Goal: Transaction & Acquisition: Purchase product/service

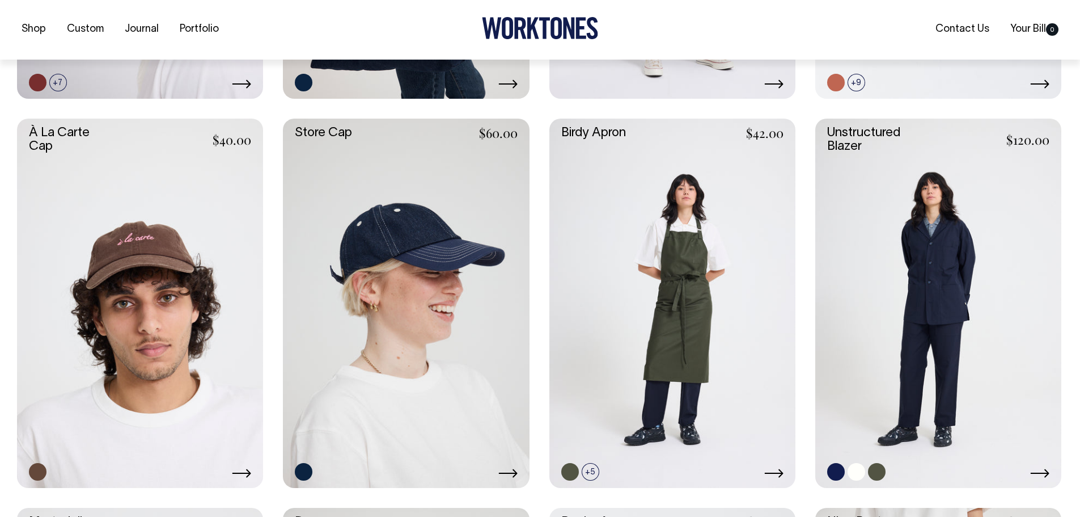
scroll to position [606, 0]
click at [927, 186] on link at bounding box center [939, 302] width 246 height 369
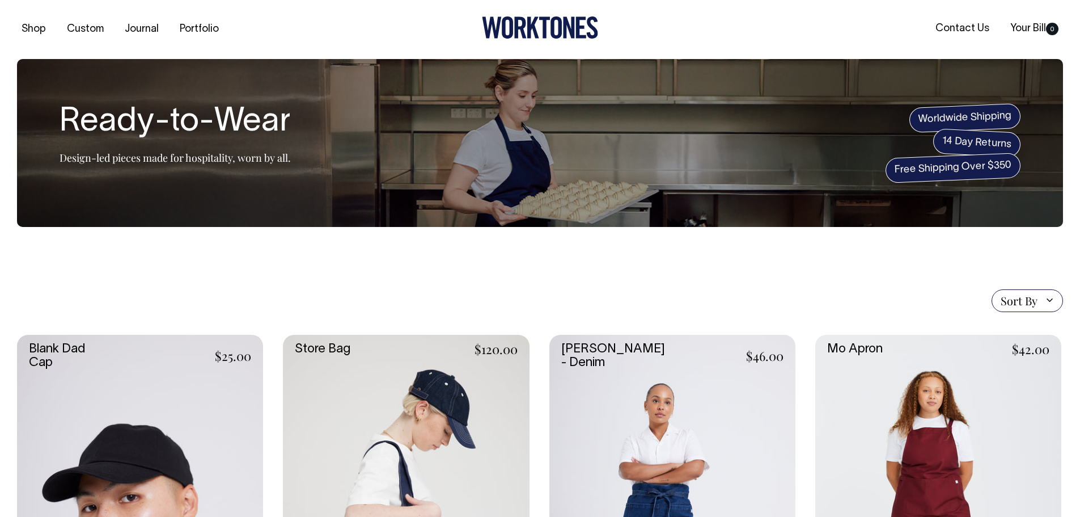
scroll to position [0, 0]
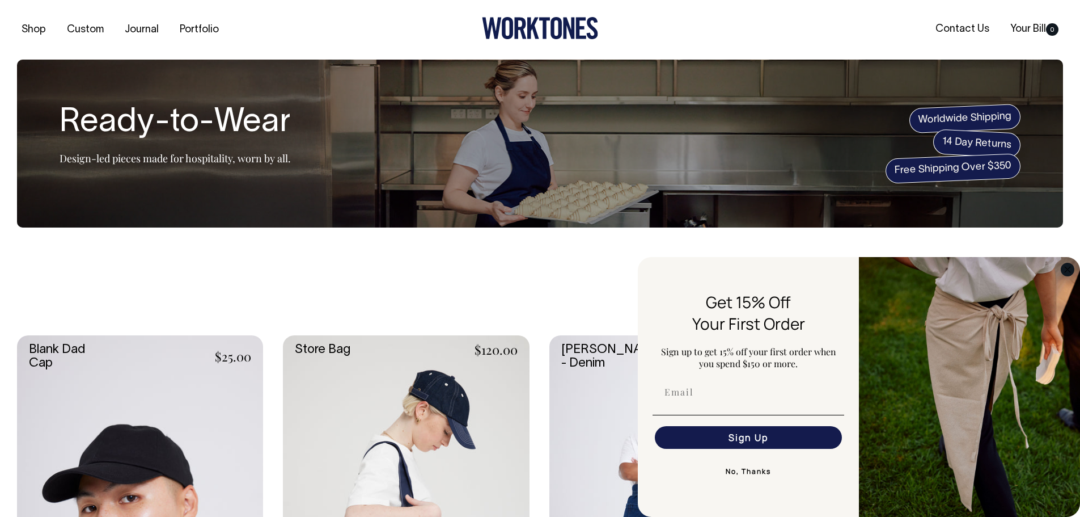
click at [1067, 270] on icon "Close dialog" at bounding box center [1068, 270] width 6 height 6
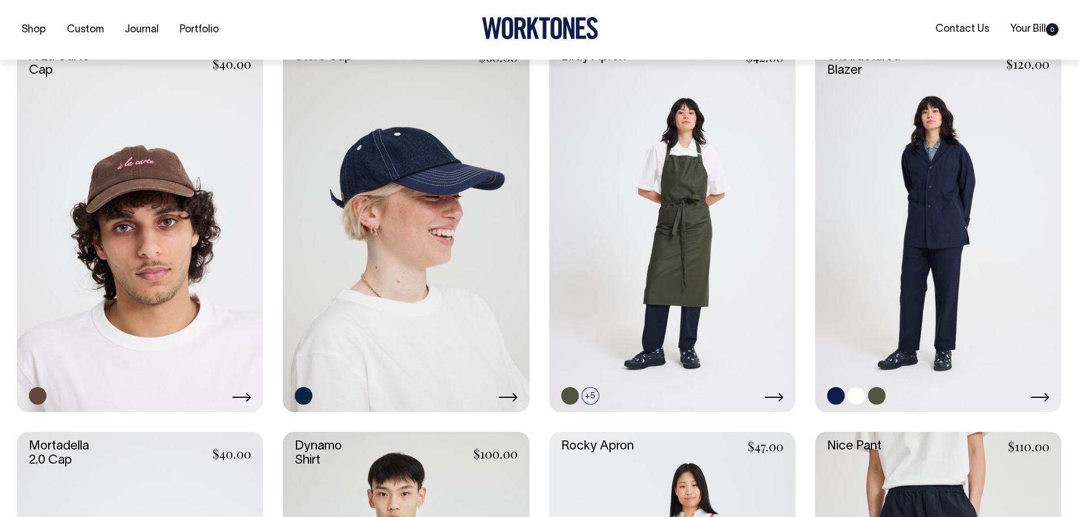
scroll to position [682, 0]
click at [967, 179] on link at bounding box center [939, 226] width 246 height 369
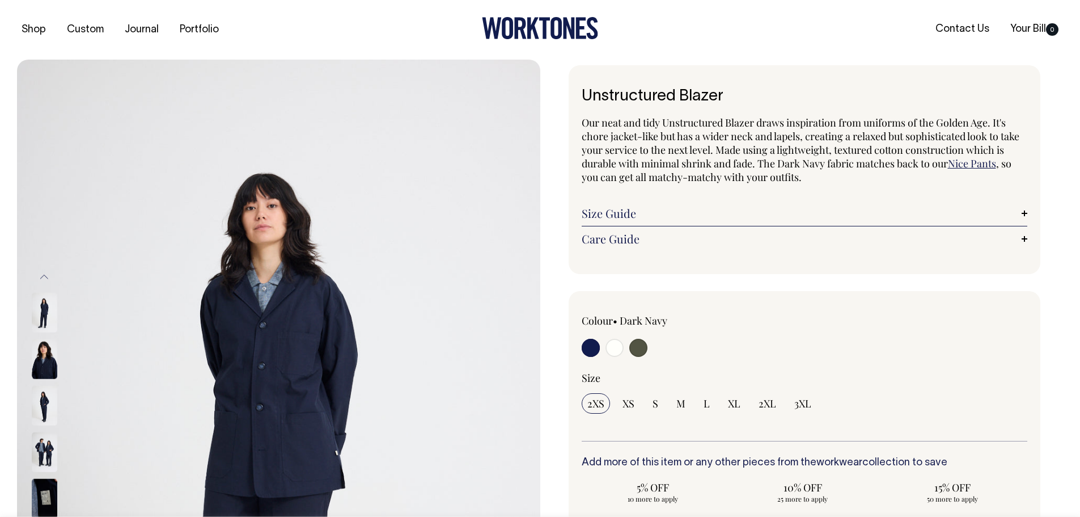
click at [44, 357] on img at bounding box center [45, 359] width 26 height 40
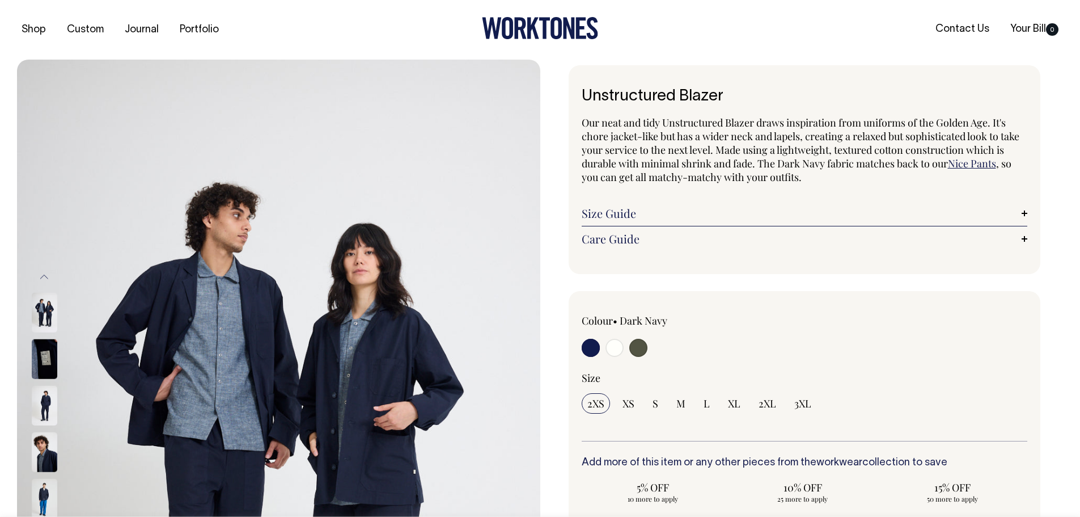
click at [48, 406] on img at bounding box center [45, 406] width 26 height 40
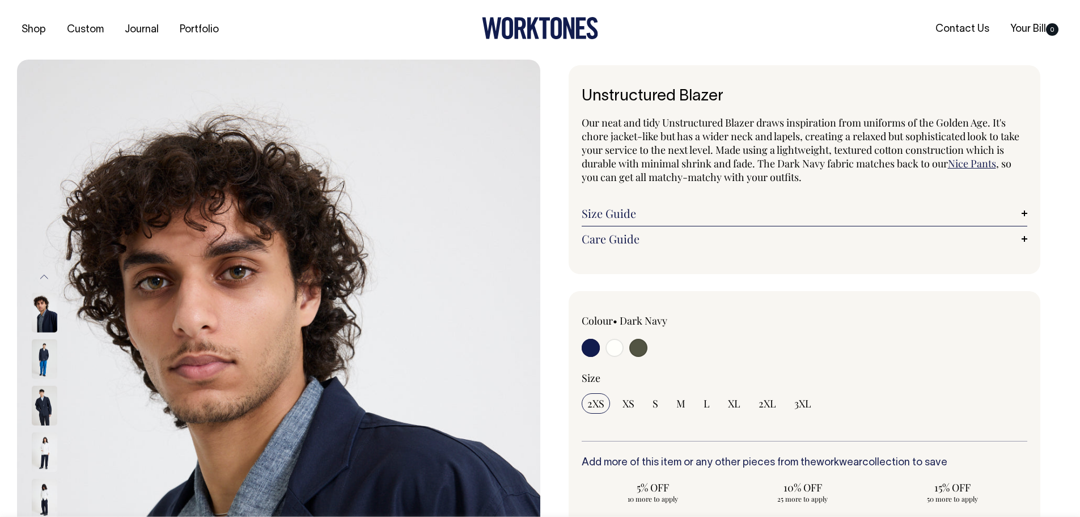
click at [42, 409] on img at bounding box center [45, 406] width 26 height 40
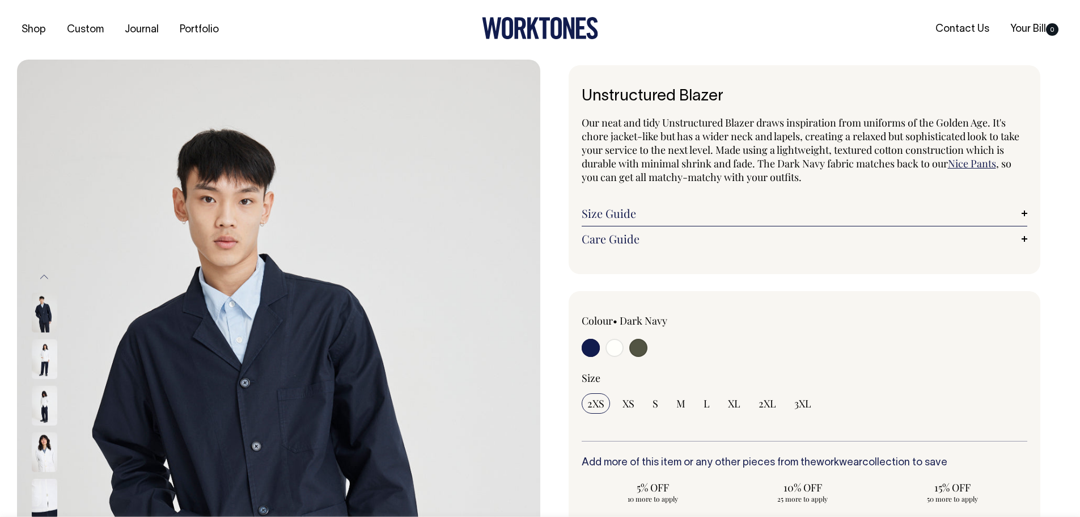
click at [48, 453] on img at bounding box center [45, 452] width 26 height 40
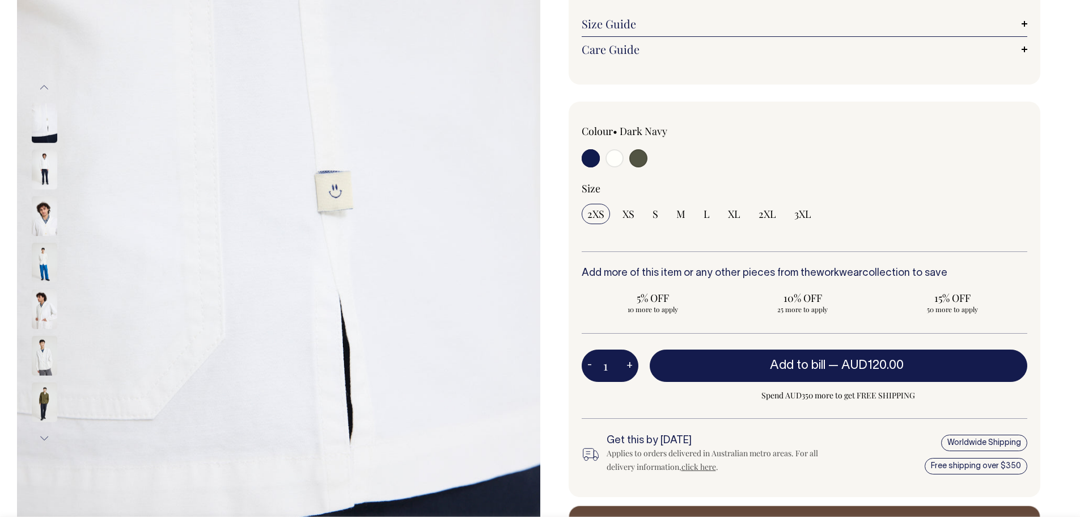
scroll to position [190, 0]
click at [45, 307] on img at bounding box center [45, 309] width 26 height 40
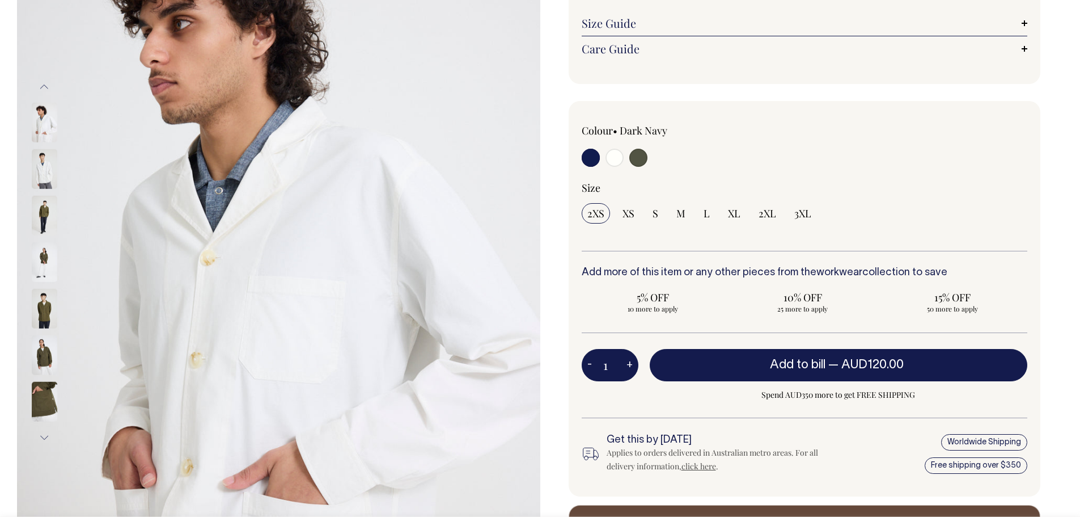
click at [42, 356] on img at bounding box center [45, 355] width 26 height 40
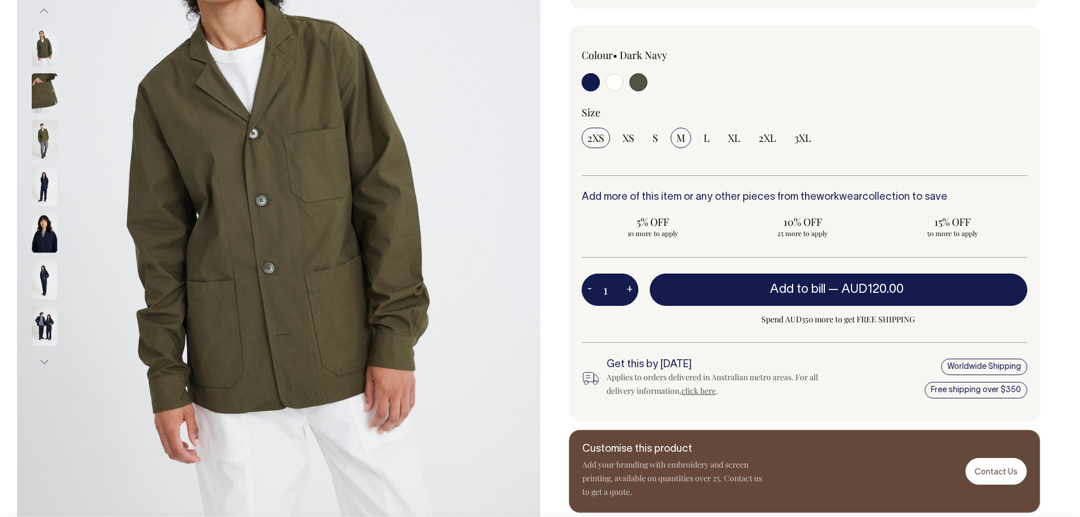
scroll to position [266, 0]
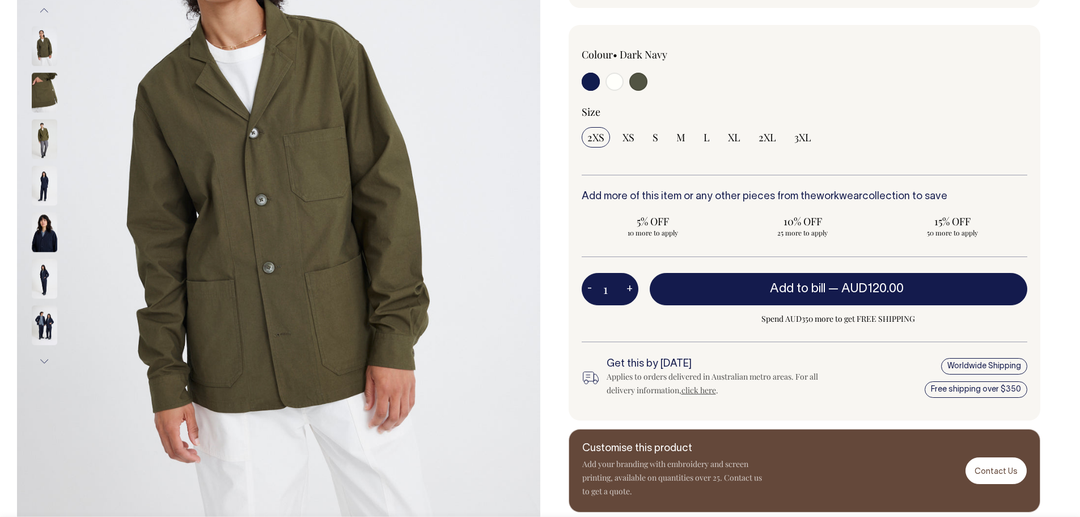
click at [44, 285] on img at bounding box center [45, 279] width 26 height 40
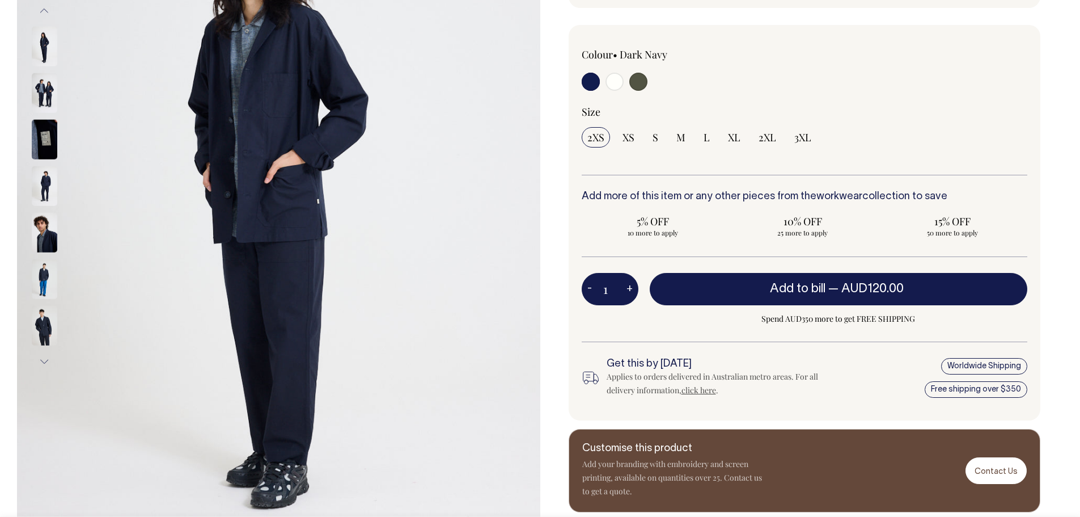
click at [41, 328] on img at bounding box center [45, 326] width 26 height 40
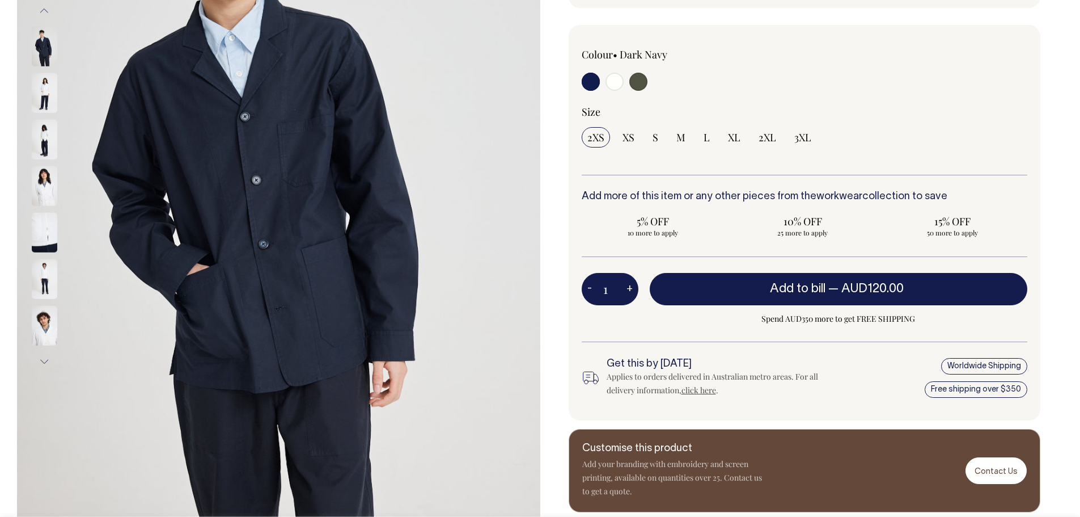
click at [43, 39] on img at bounding box center [45, 47] width 26 height 40
click at [635, 87] on input "radio" at bounding box center [639, 82] width 18 height 18
radio input "true"
select select "Olive"
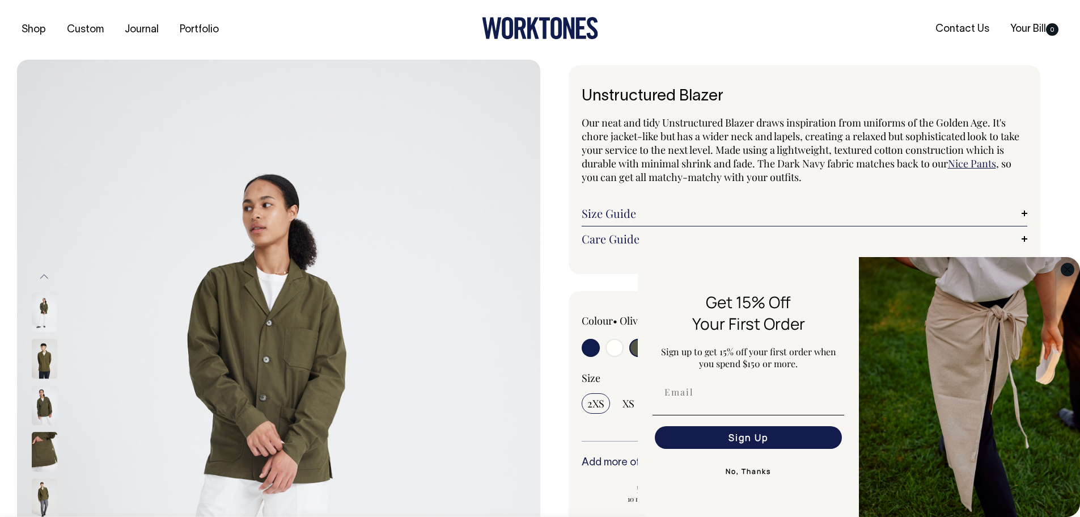
click at [1071, 271] on circle "Close dialog" at bounding box center [1068, 269] width 13 height 13
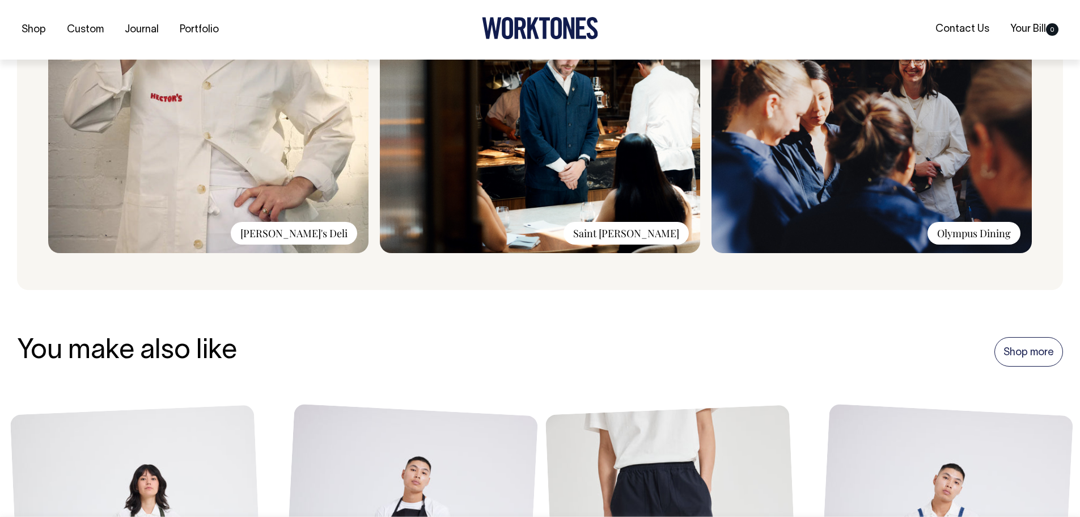
scroll to position [1024, 0]
click at [649, 134] on img at bounding box center [540, 100] width 320 height 303
click at [646, 236] on div "Saint [PERSON_NAME]" at bounding box center [626, 232] width 125 height 23
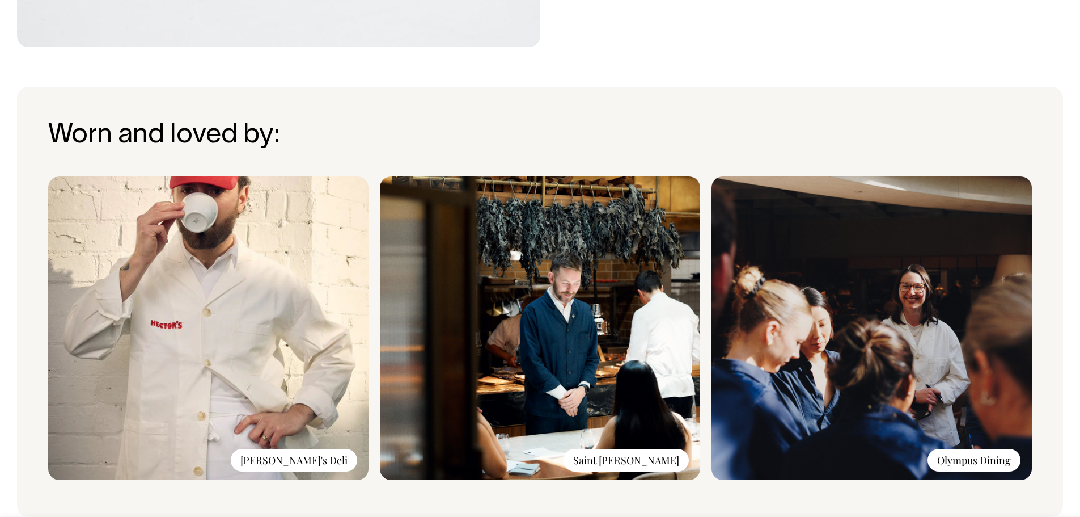
click at [573, 290] on img at bounding box center [540, 327] width 320 height 303
click at [573, 290] on img at bounding box center [540, 328] width 320 height 303
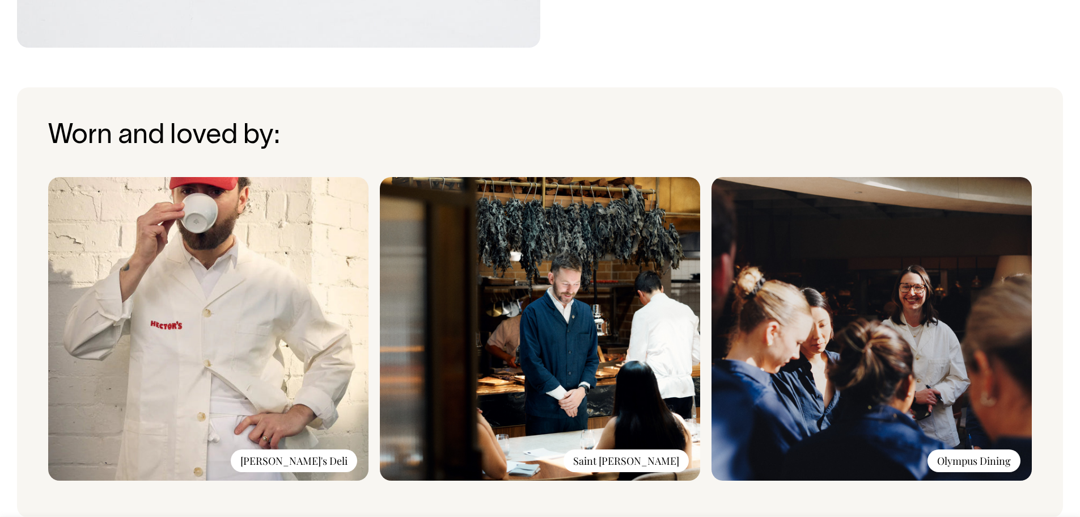
click at [573, 290] on img at bounding box center [540, 328] width 320 height 303
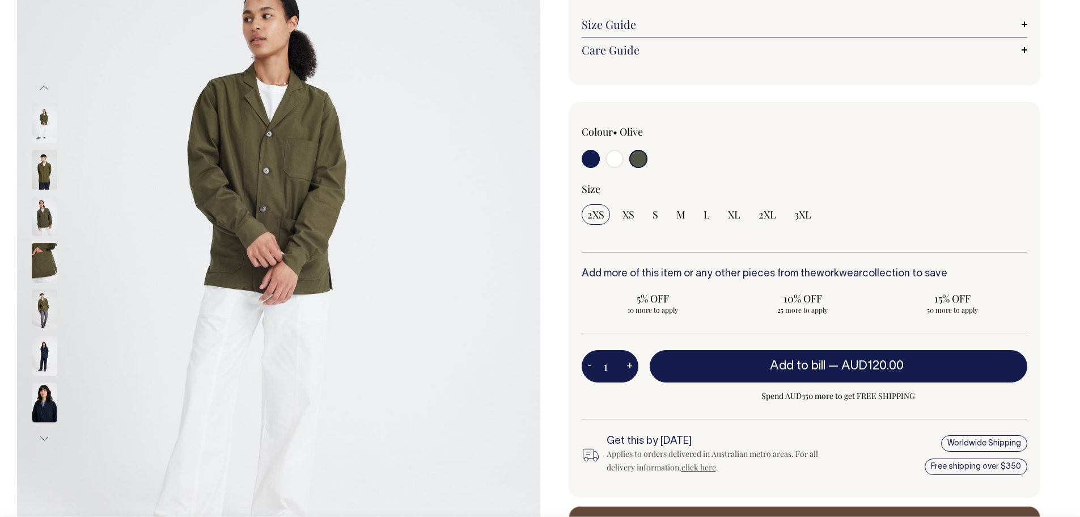
scroll to position [190, 0]
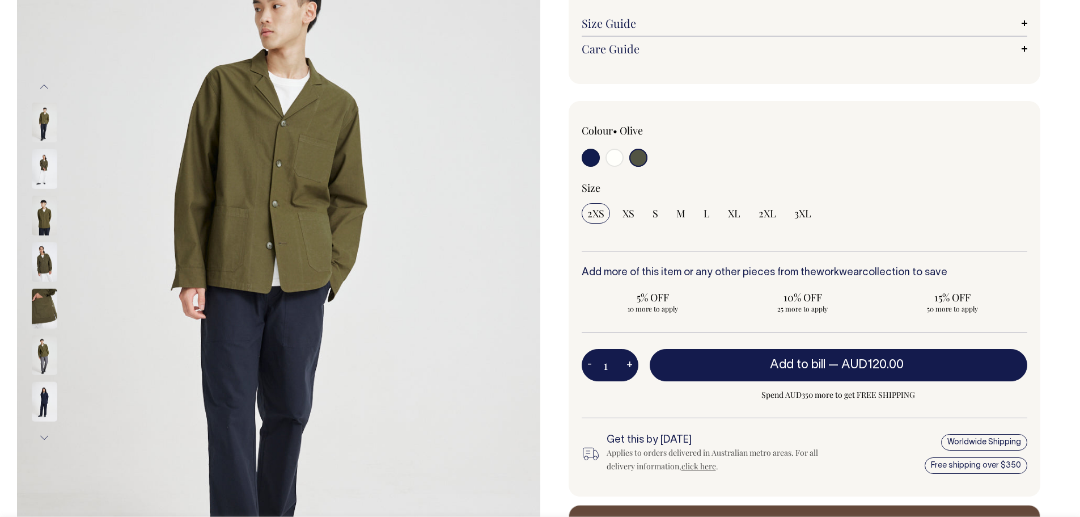
click at [585, 157] on input "radio" at bounding box center [591, 158] width 18 height 18
radio input "true"
select select "Dark Navy"
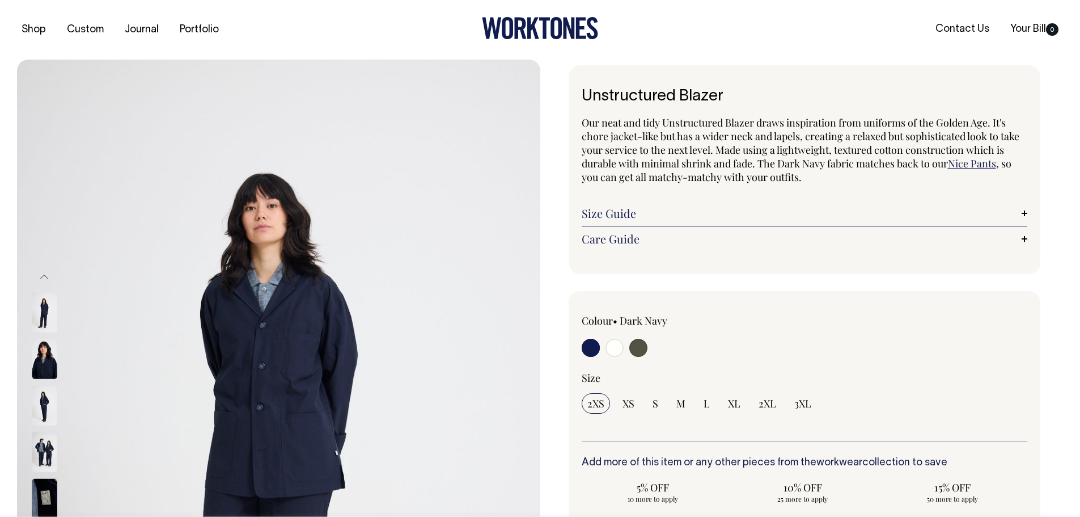
click at [616, 349] on input "radio" at bounding box center [615, 348] width 18 height 18
radio input "true"
select select "Off-White"
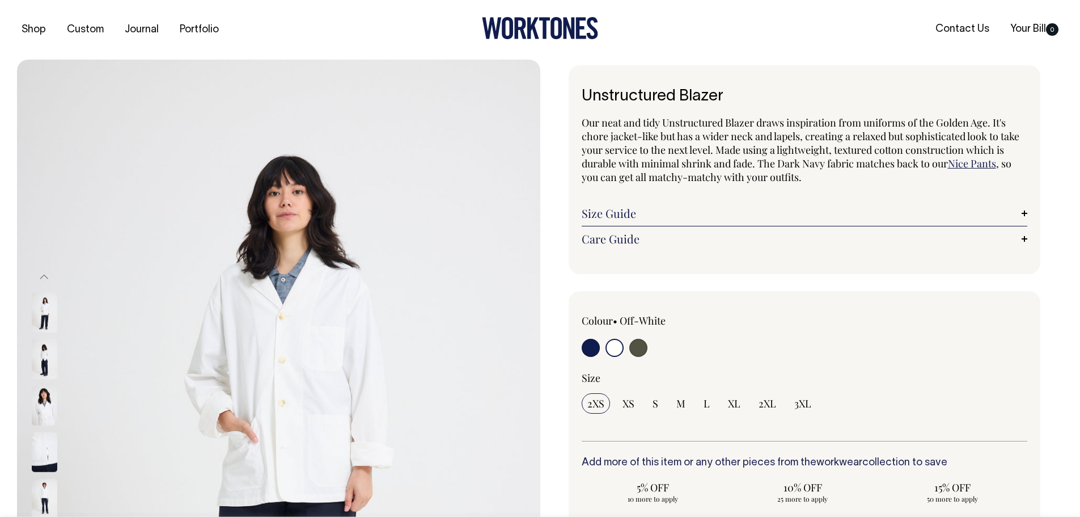
click at [641, 350] on input "radio" at bounding box center [639, 348] width 18 height 18
radio input "true"
select select "Olive"
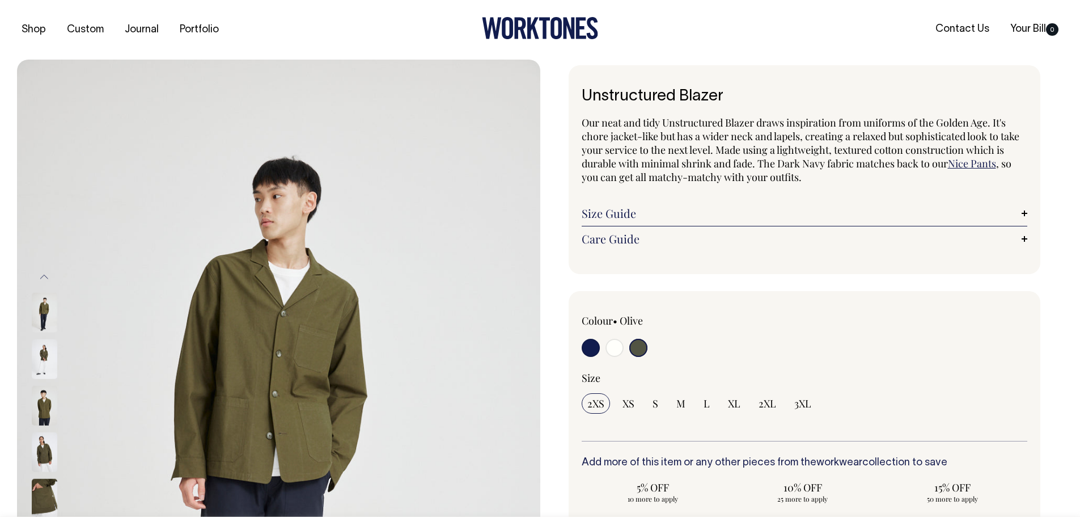
click at [585, 347] on input "radio" at bounding box center [591, 348] width 18 height 18
radio input "true"
select select "Dark Navy"
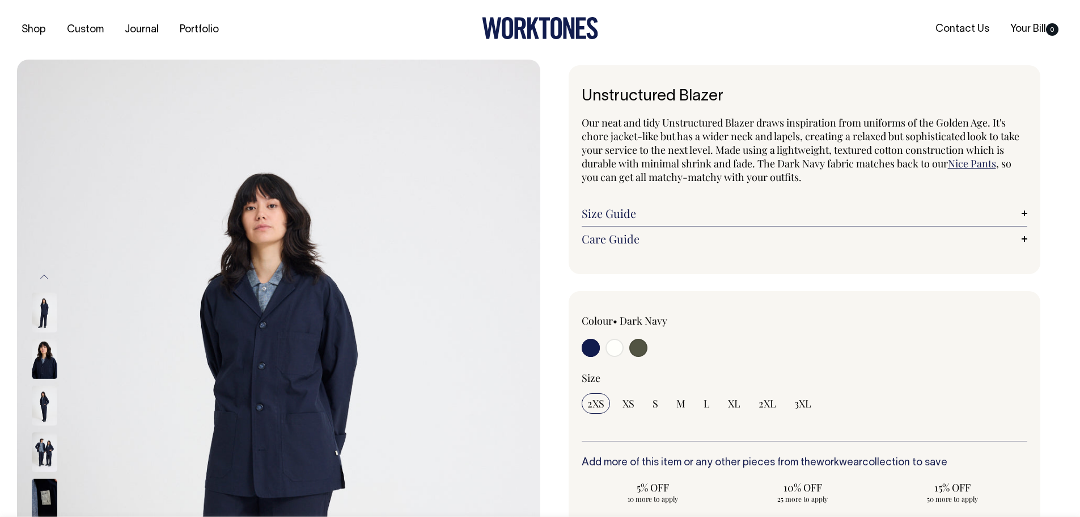
click at [613, 347] on input "radio" at bounding box center [615, 348] width 18 height 18
radio input "true"
select select "Off-White"
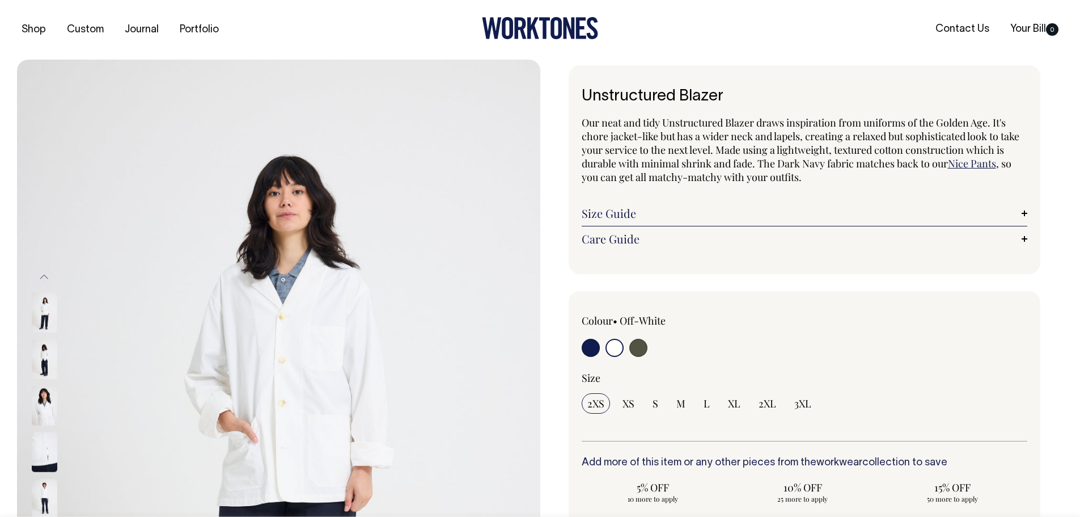
click at [640, 349] on input "radio" at bounding box center [639, 348] width 18 height 18
radio input "true"
select select "Olive"
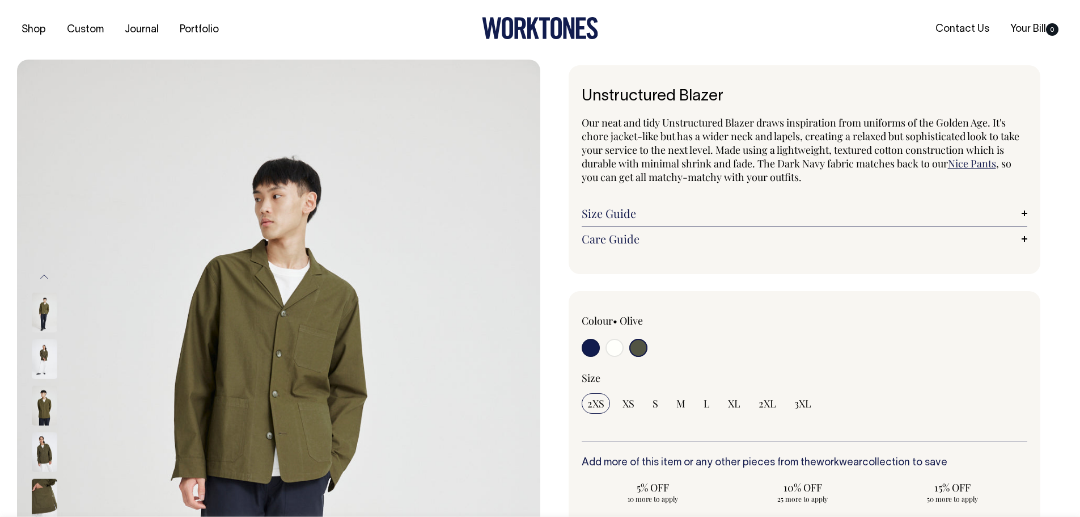
click at [587, 349] on input "radio" at bounding box center [591, 348] width 18 height 18
radio input "true"
select select "Dark Navy"
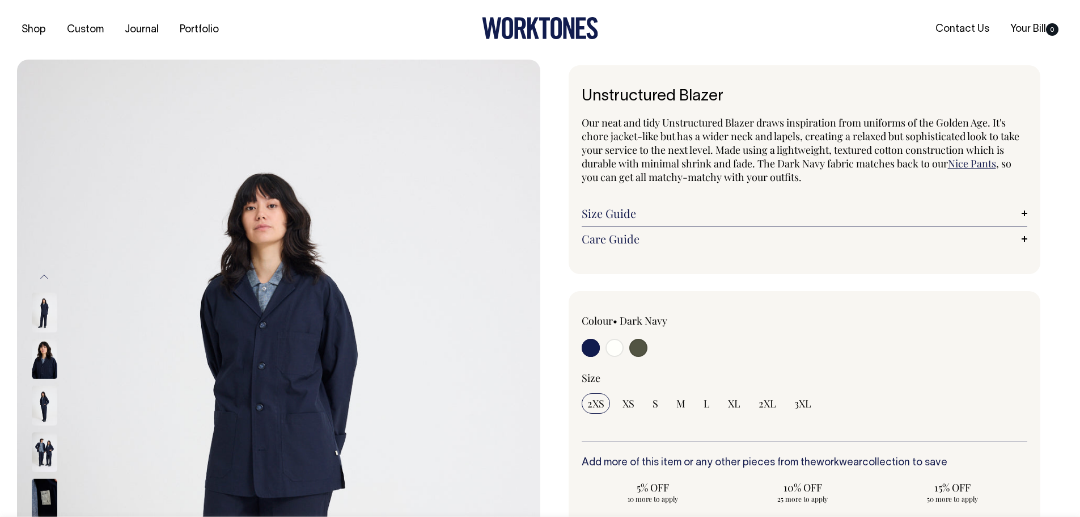
click at [634, 348] on input "radio" at bounding box center [639, 348] width 18 height 18
radio input "true"
select select "Olive"
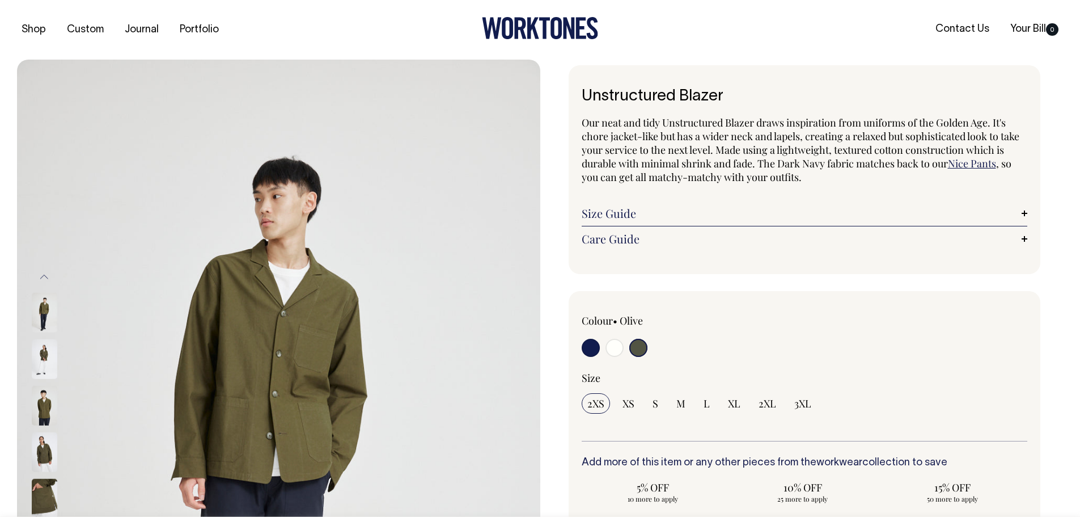
click at [747, 219] on link "Size Guide" at bounding box center [805, 213] width 446 height 14
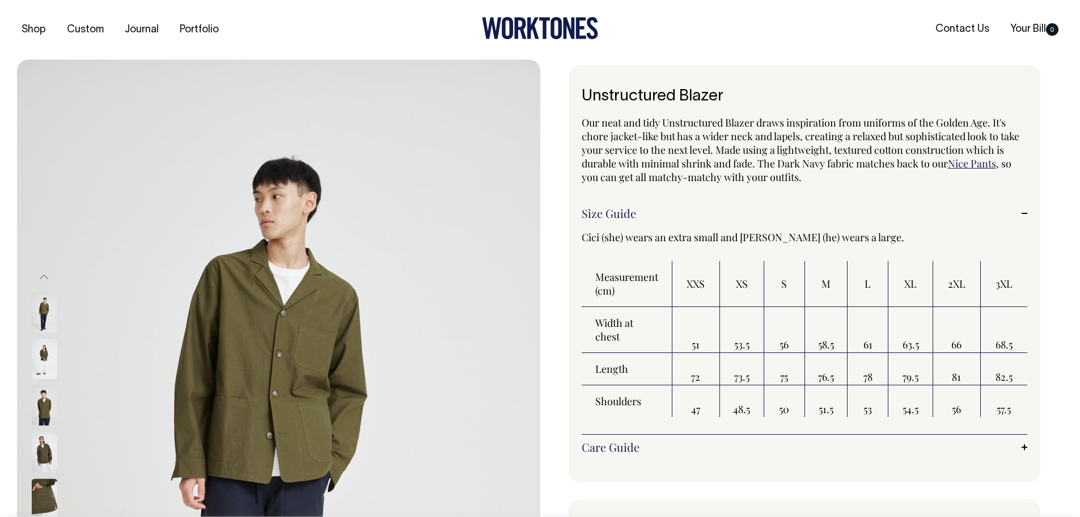
click at [1026, 214] on link "Size Guide" at bounding box center [805, 213] width 446 height 14
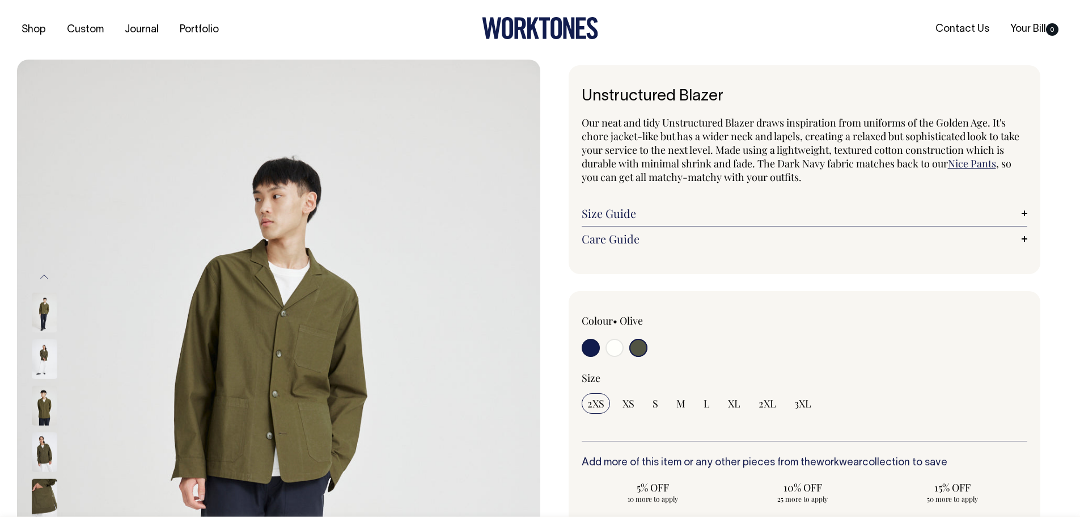
click at [523, 24] on icon at bounding box center [520, 29] width 12 height 22
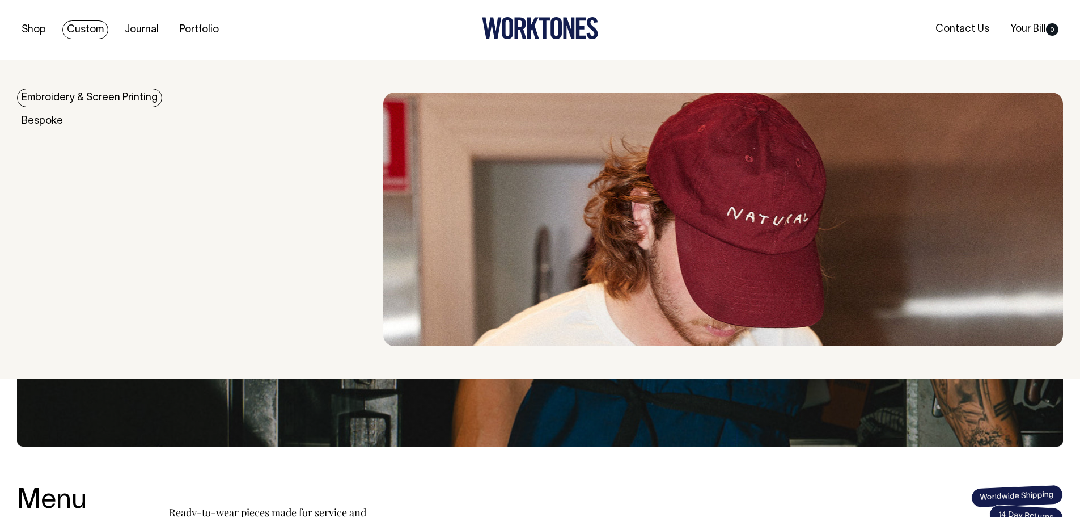
click at [87, 37] on link "Custom" at bounding box center [85, 29] width 46 height 19
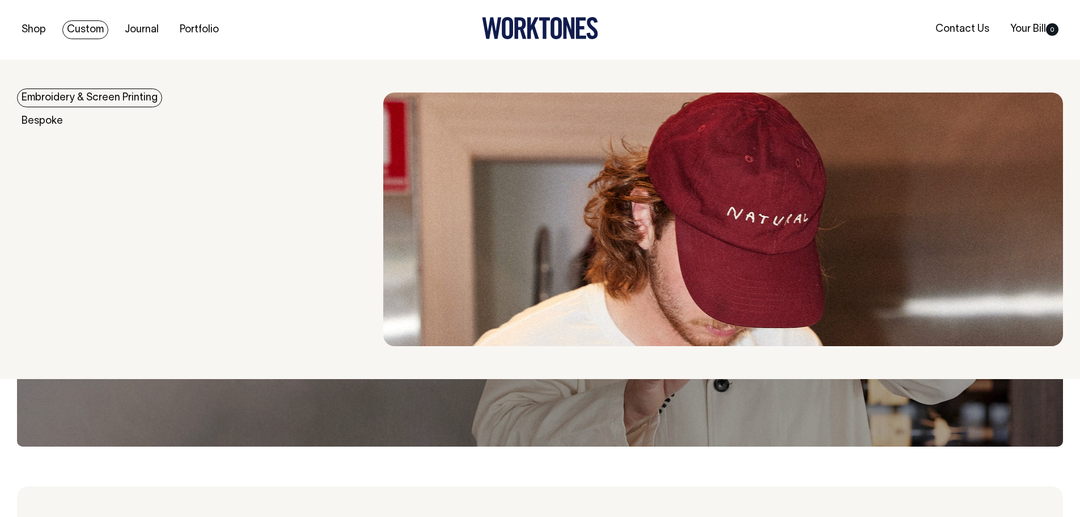
click at [94, 98] on link "Embroidery & Screen Printing" at bounding box center [89, 97] width 145 height 19
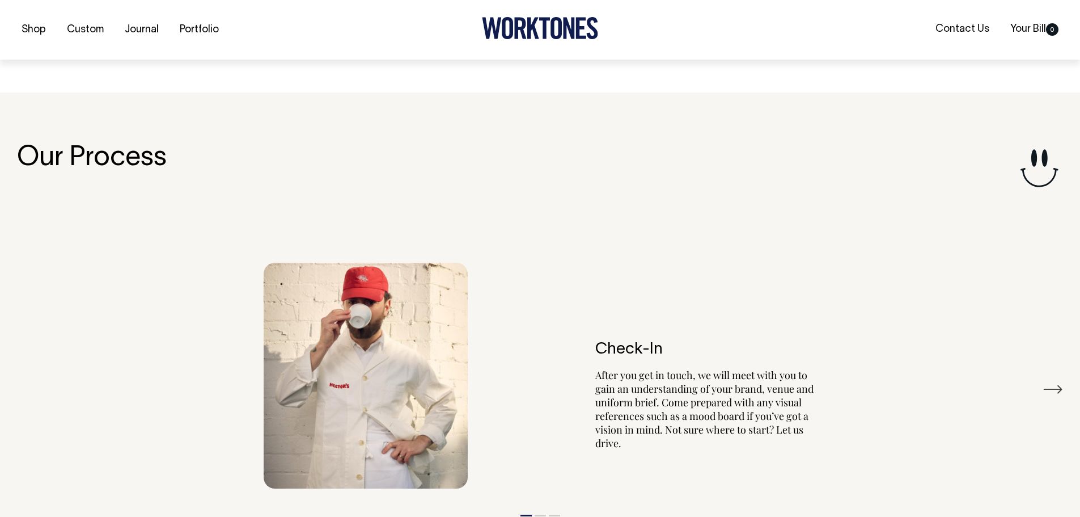
scroll to position [1280, 0]
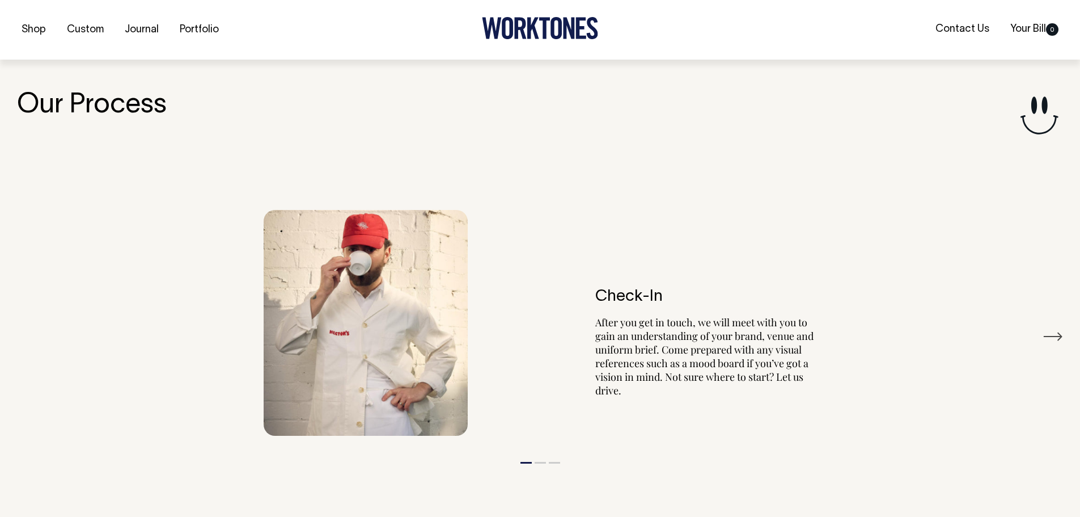
click at [1054, 338] on button "Next" at bounding box center [1053, 336] width 20 height 17
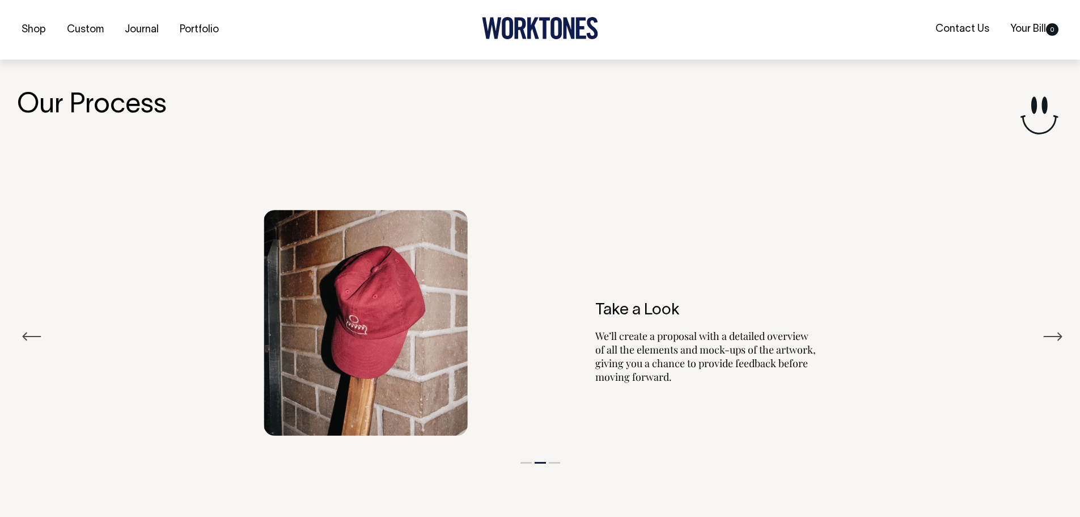
click at [1054, 338] on button "Next" at bounding box center [1053, 336] width 20 height 17
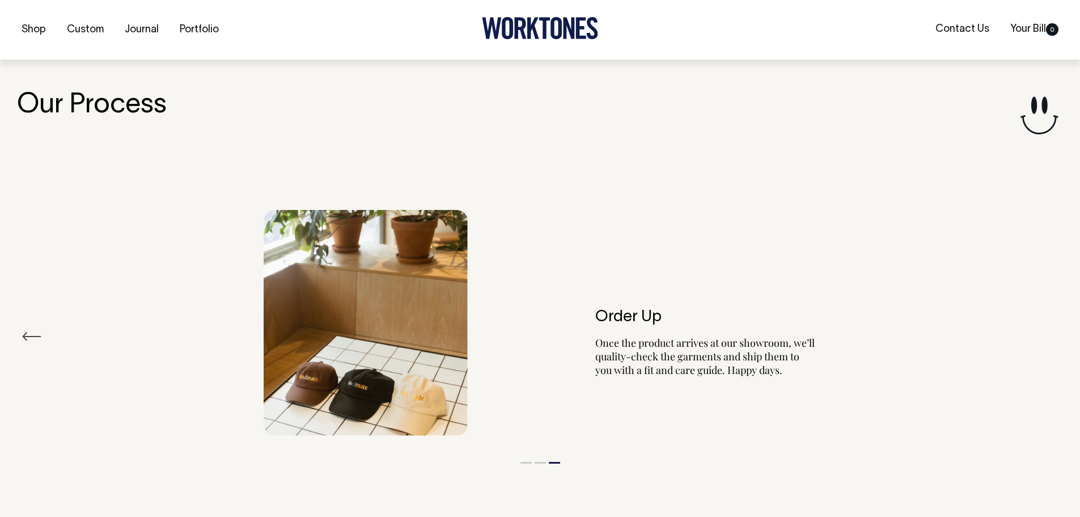
click at [1054, 338] on div "Order Up Once the product arrives at our showroom, we’ll quality-check the garm…" at bounding box center [540, 323] width 1046 height 260
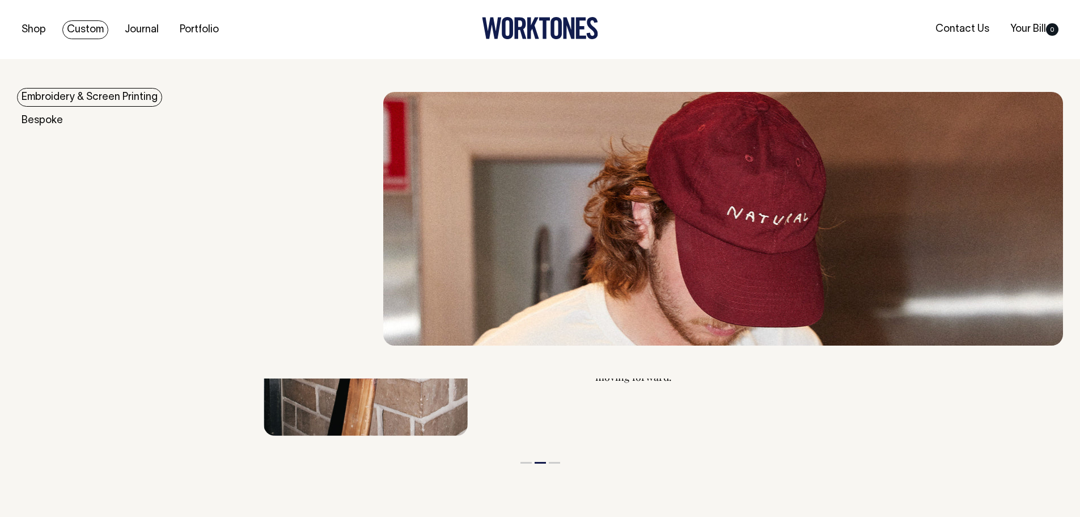
click at [90, 29] on link "Custom" at bounding box center [85, 29] width 46 height 19
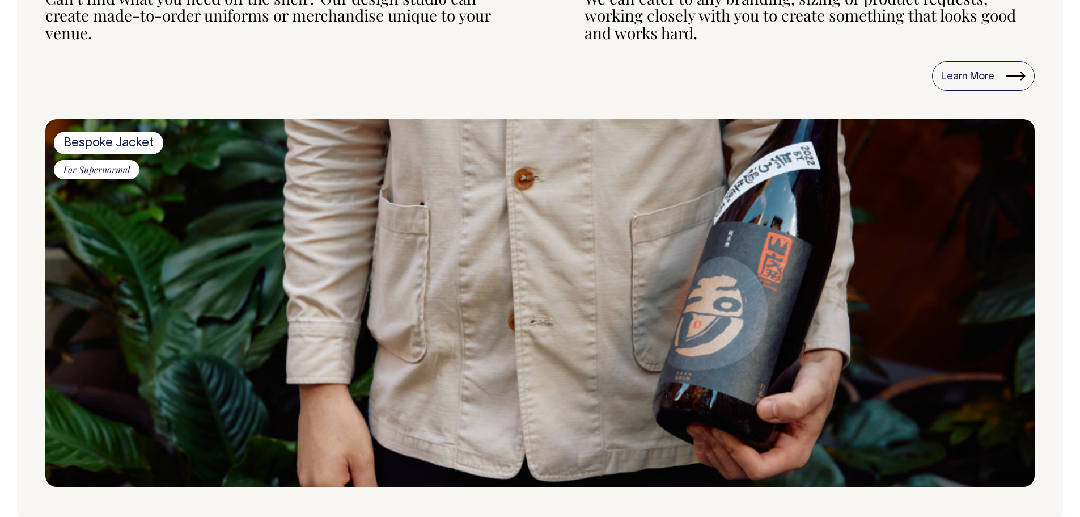
scroll to position [608, 0]
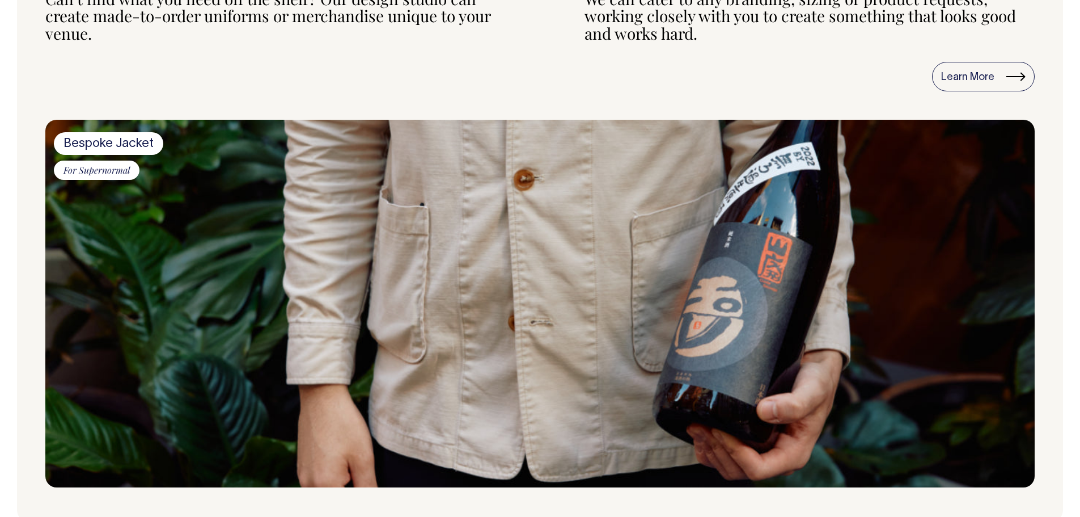
click at [123, 168] on span "For Supernormal" at bounding box center [97, 170] width 86 height 19
click at [132, 147] on span "Bespoke Jacket" at bounding box center [108, 143] width 109 height 23
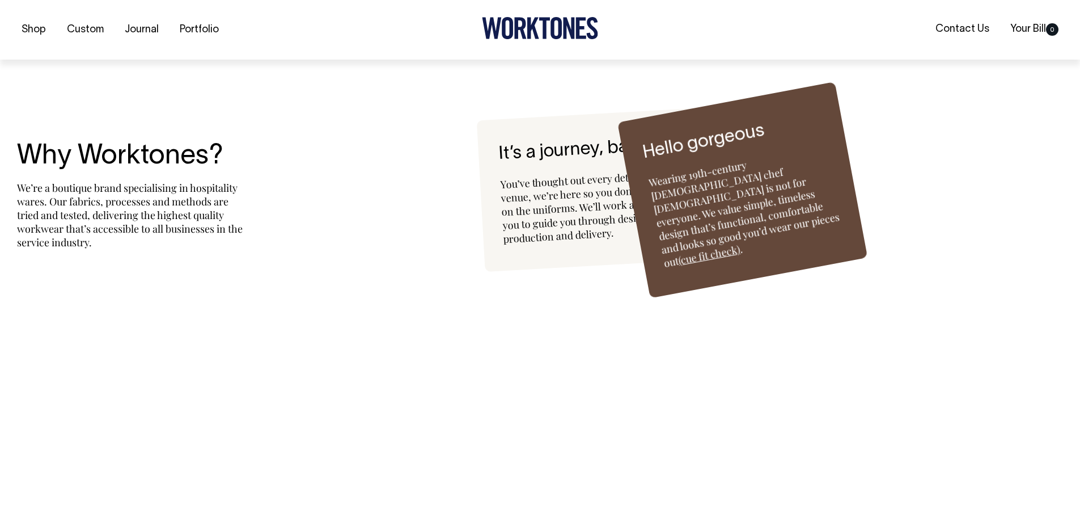
scroll to position [2844, 0]
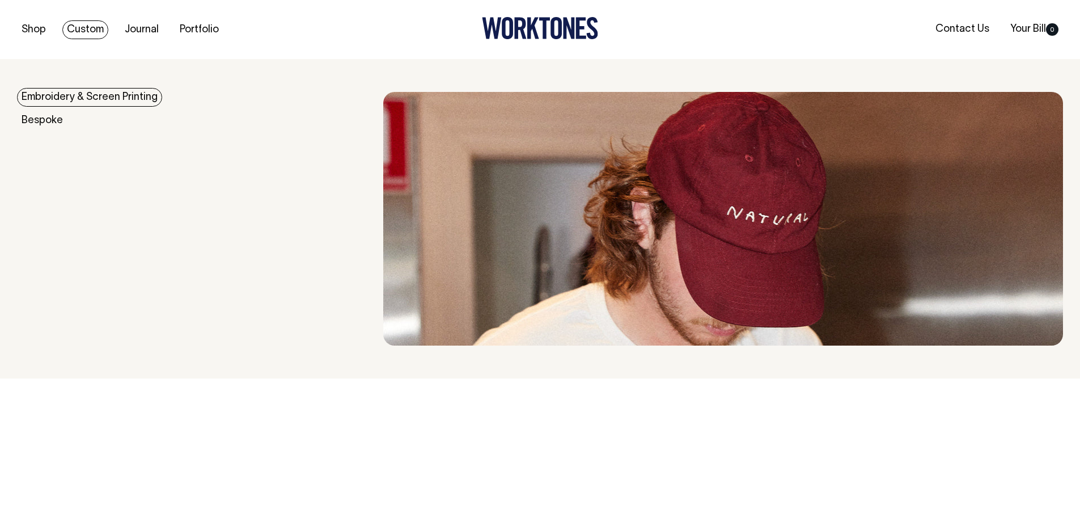
click at [86, 32] on link "Custom" at bounding box center [85, 29] width 46 height 19
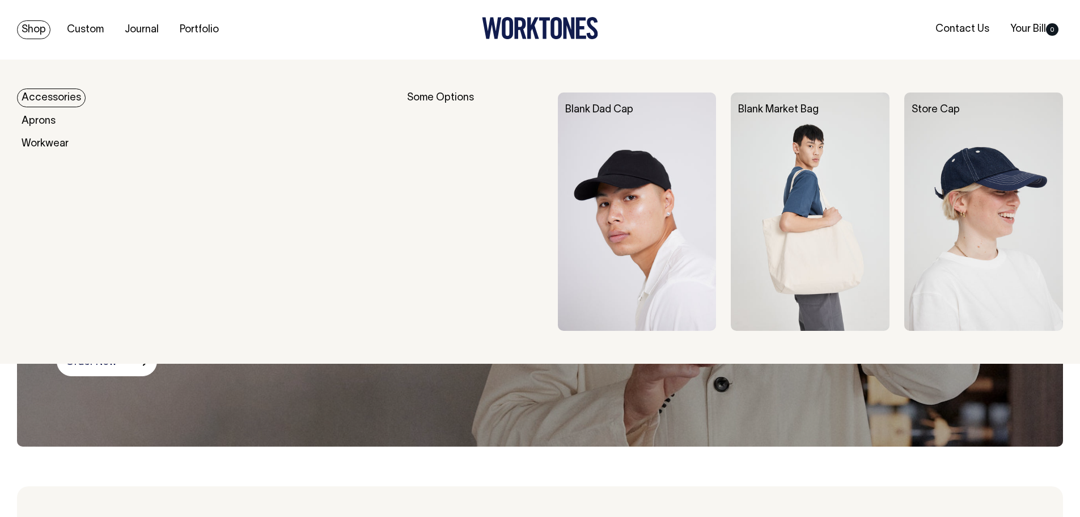
click at [36, 24] on link "Shop" at bounding box center [33, 29] width 33 height 19
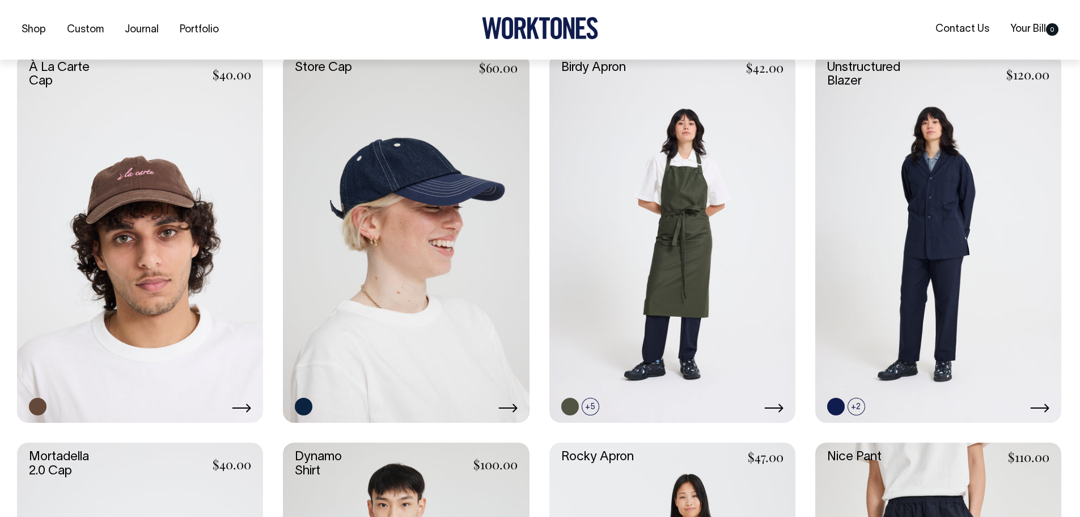
scroll to position [672, 0]
click at [854, 195] on link at bounding box center [939, 237] width 246 height 369
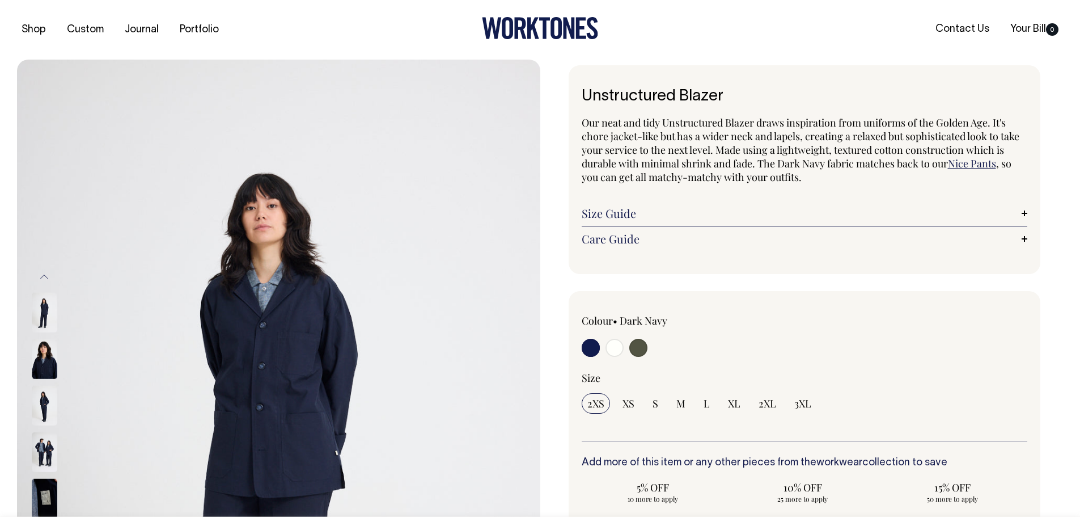
click at [43, 360] on img at bounding box center [45, 359] width 26 height 40
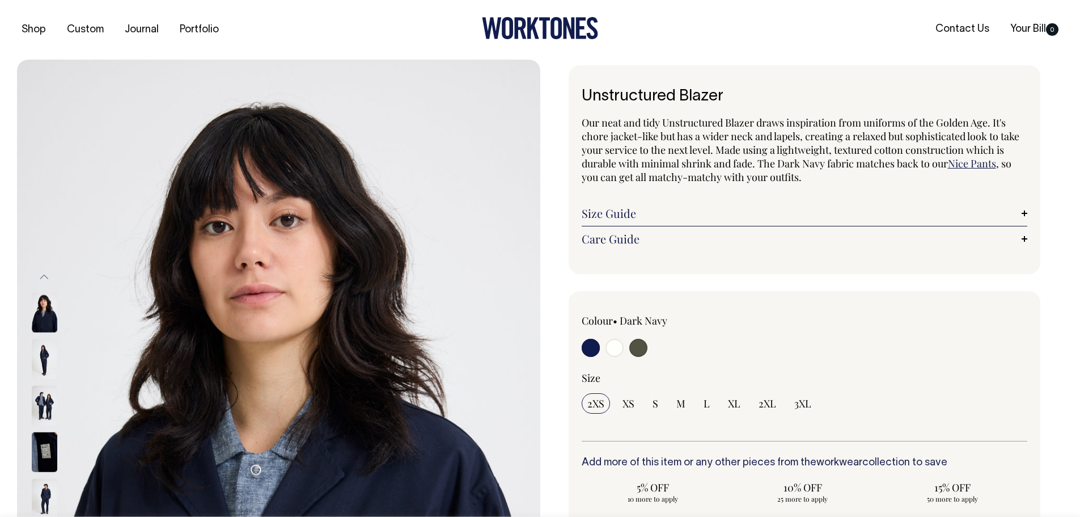
click at [42, 390] on img at bounding box center [45, 406] width 26 height 40
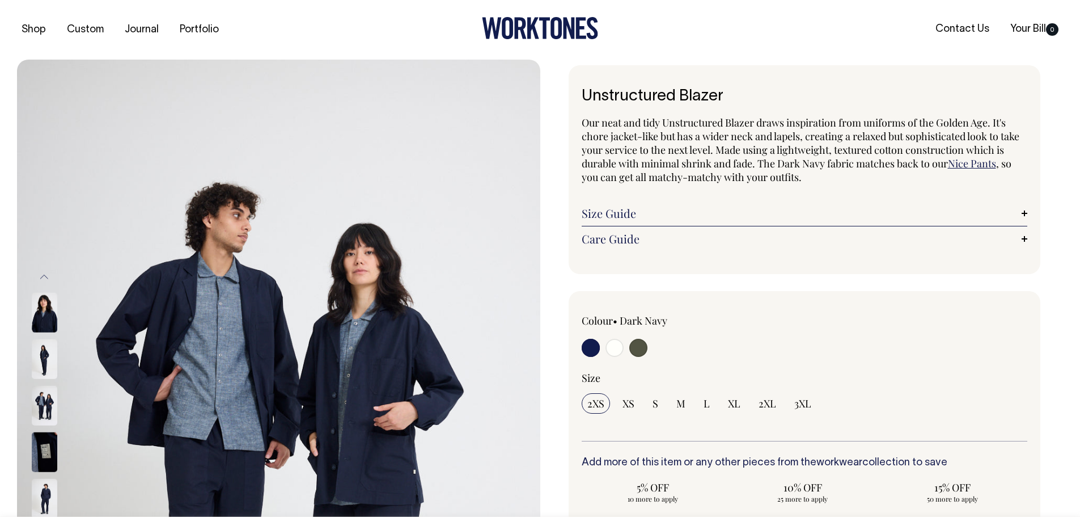
click at [42, 408] on img at bounding box center [45, 406] width 26 height 40
